Goal: Task Accomplishment & Management: Complete application form

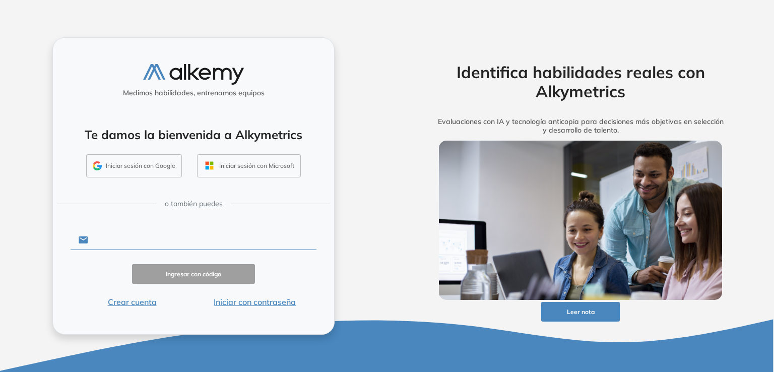
click at [143, 238] on input "text" at bounding box center [202, 239] width 228 height 19
type input "**********"
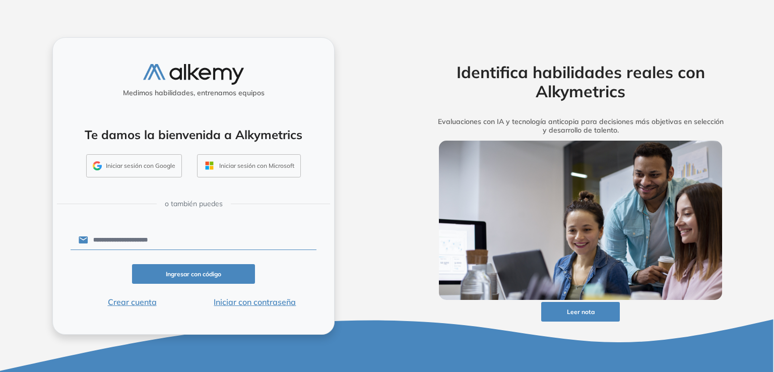
click at [160, 156] on button "Iniciar sesión con Google" at bounding box center [134, 165] width 96 height 23
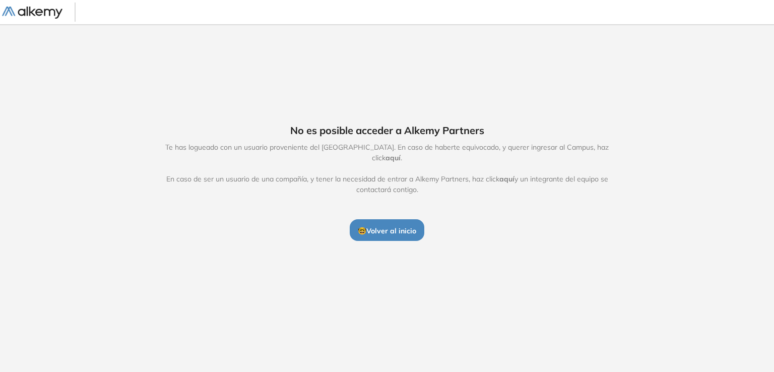
click at [400, 155] on span "aquí" at bounding box center [392, 157] width 15 height 9
